Goal: Task Accomplishment & Management: Manage account settings

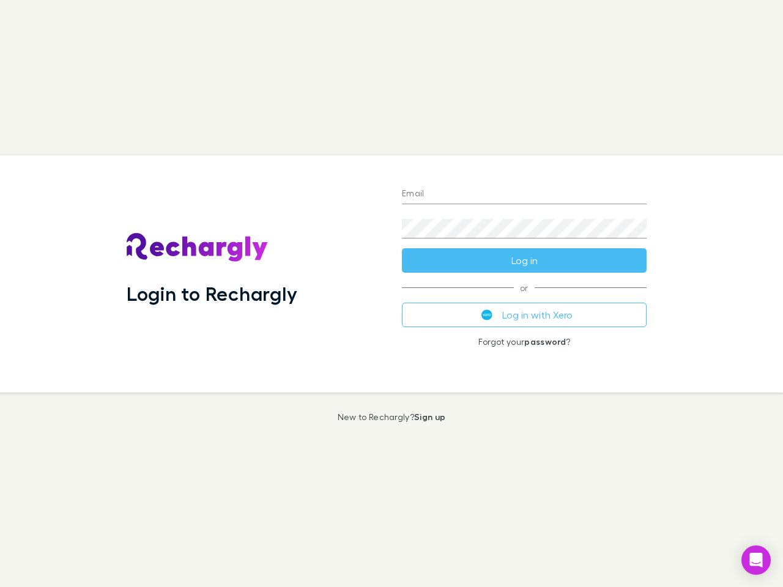
click at [392, 294] on div "Login to Rechargly" at bounding box center [254, 273] width 275 height 237
click at [524, 195] on input "Email" at bounding box center [524, 195] width 245 height 20
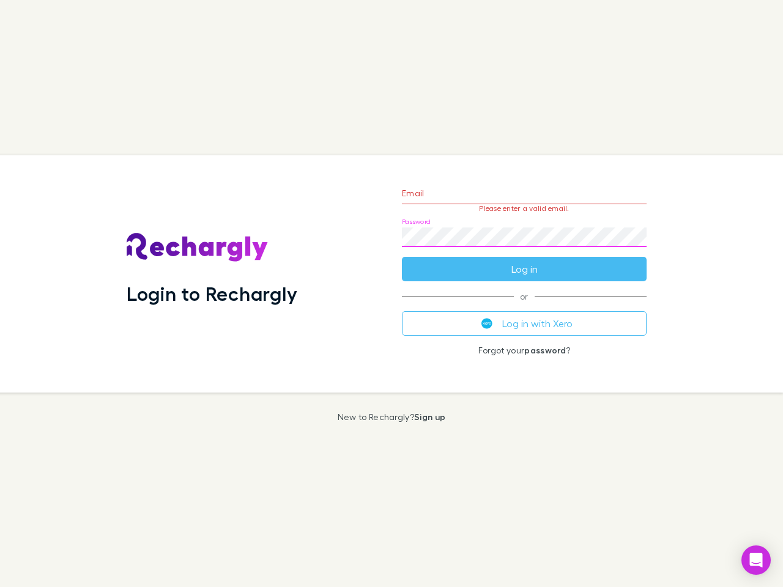
click at [524, 261] on form "Email Please enter a valid email. Password Log in" at bounding box center [524, 228] width 245 height 106
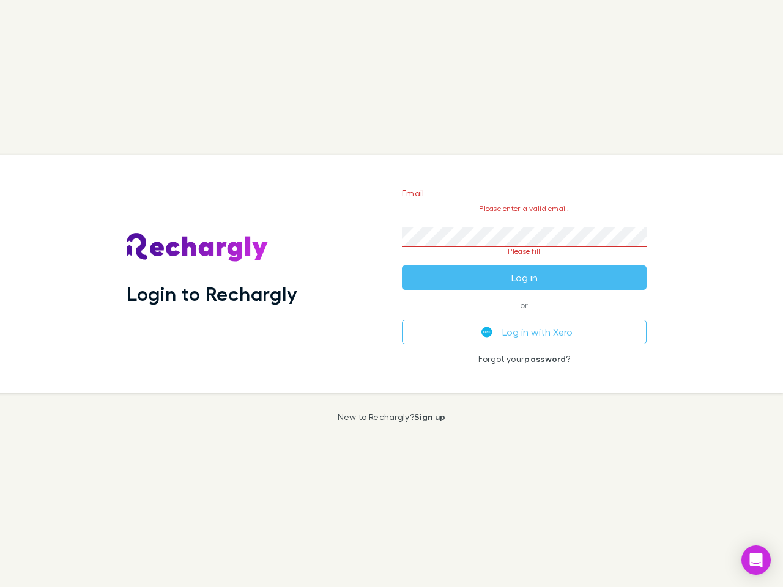
click at [524, 315] on div "Email Please enter a valid email. Password Please fill Log in or Log in with Xe…" at bounding box center [524, 273] width 264 height 237
click at [756, 561] on icon "Open Intercom Messenger" at bounding box center [756, 560] width 13 height 15
